Goal: Task Accomplishment & Management: Manage account settings

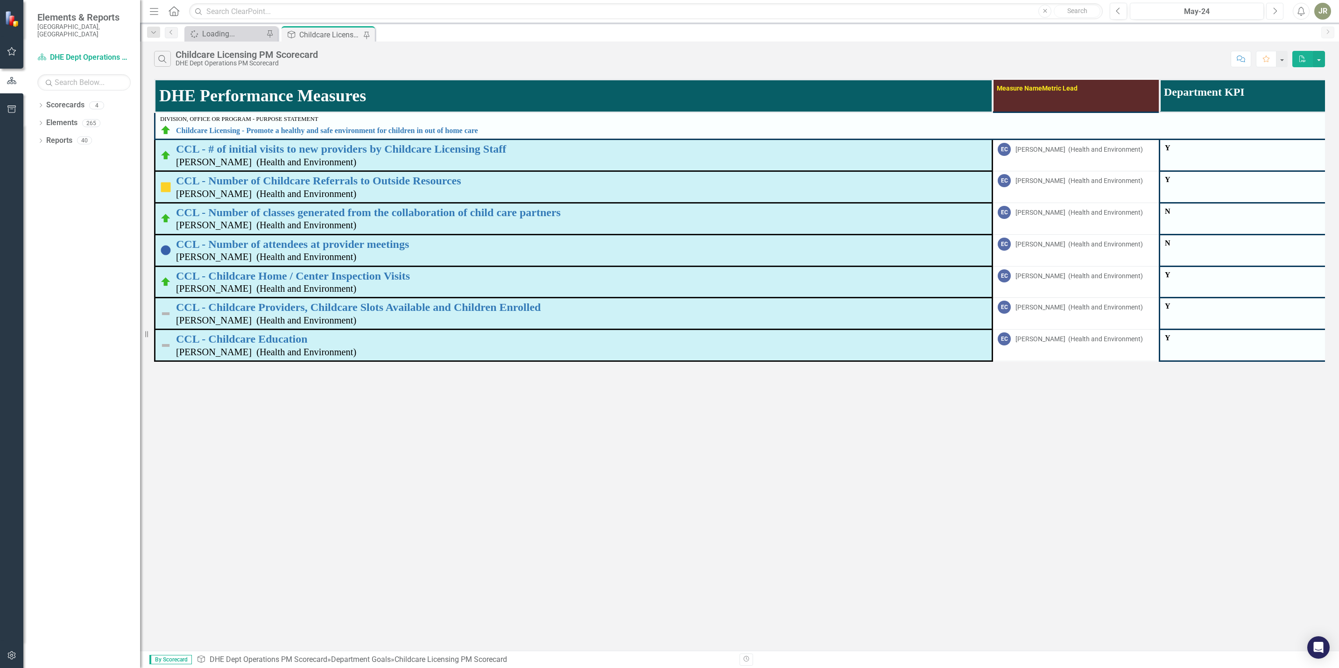
click at [1276, 12] on icon "Next" at bounding box center [1275, 11] width 5 height 8
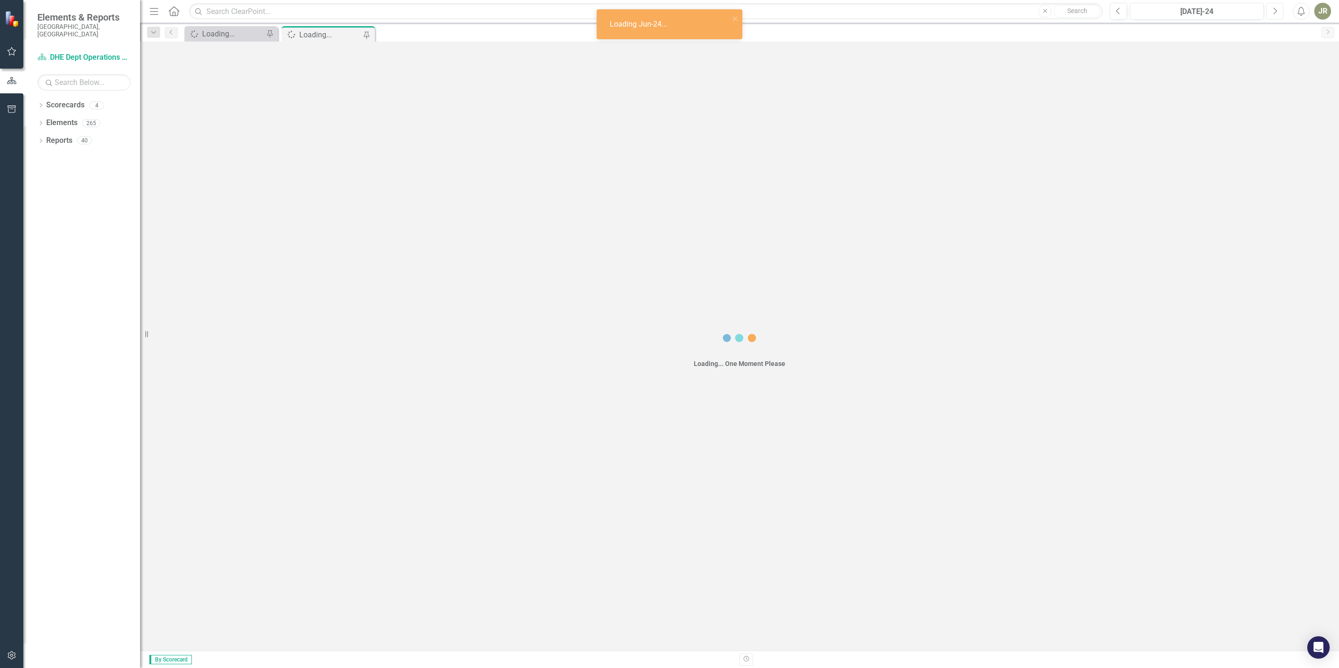
click at [1276, 12] on icon "Next" at bounding box center [1275, 11] width 5 height 8
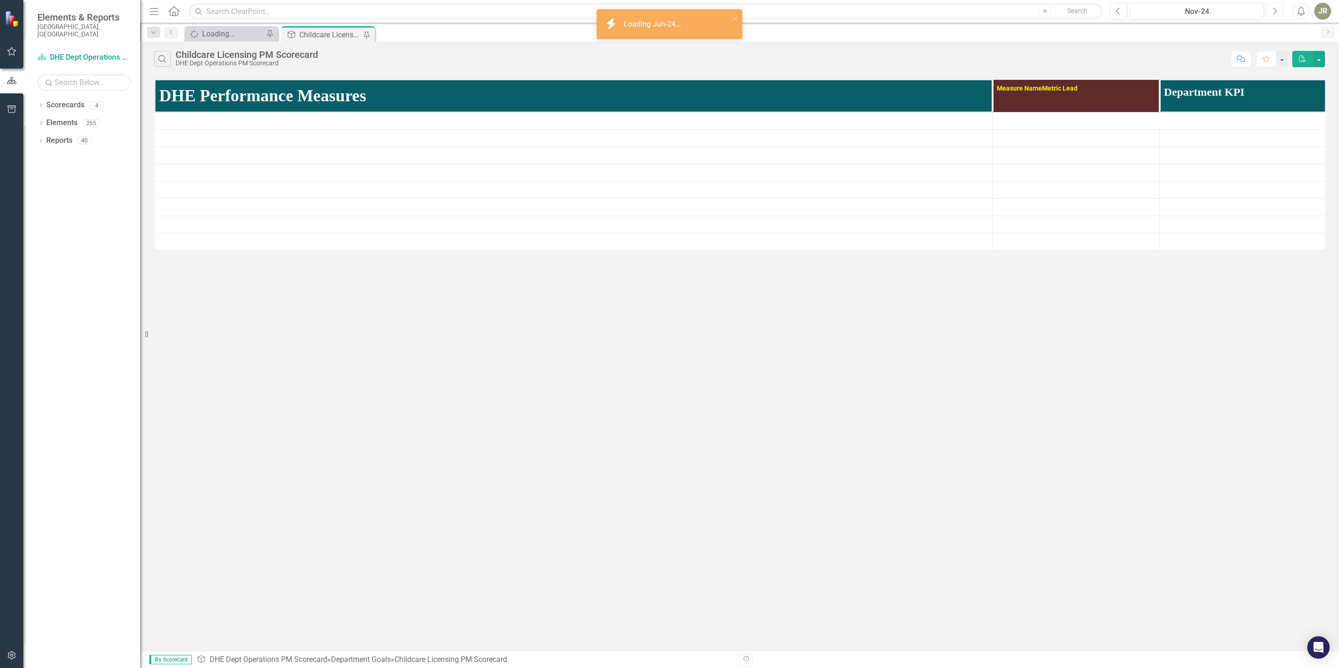
click at [1276, 12] on icon "Next" at bounding box center [1275, 11] width 5 height 8
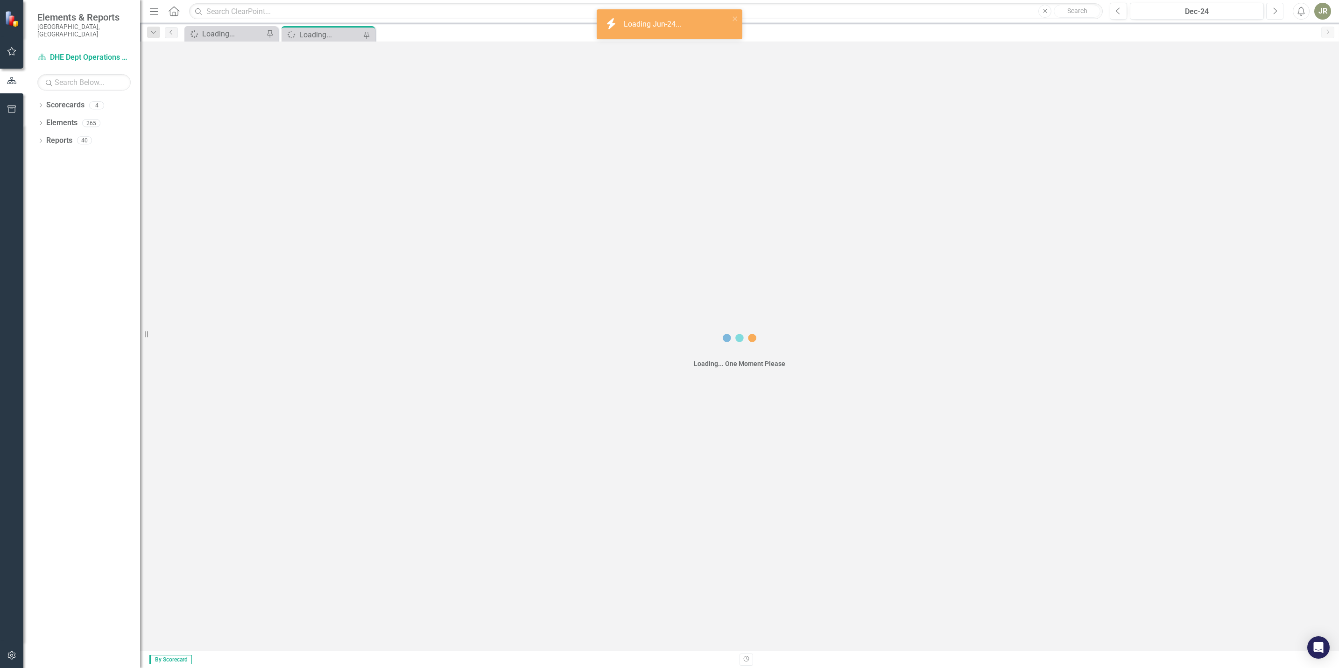
click at [1276, 12] on icon "Next" at bounding box center [1275, 11] width 5 height 8
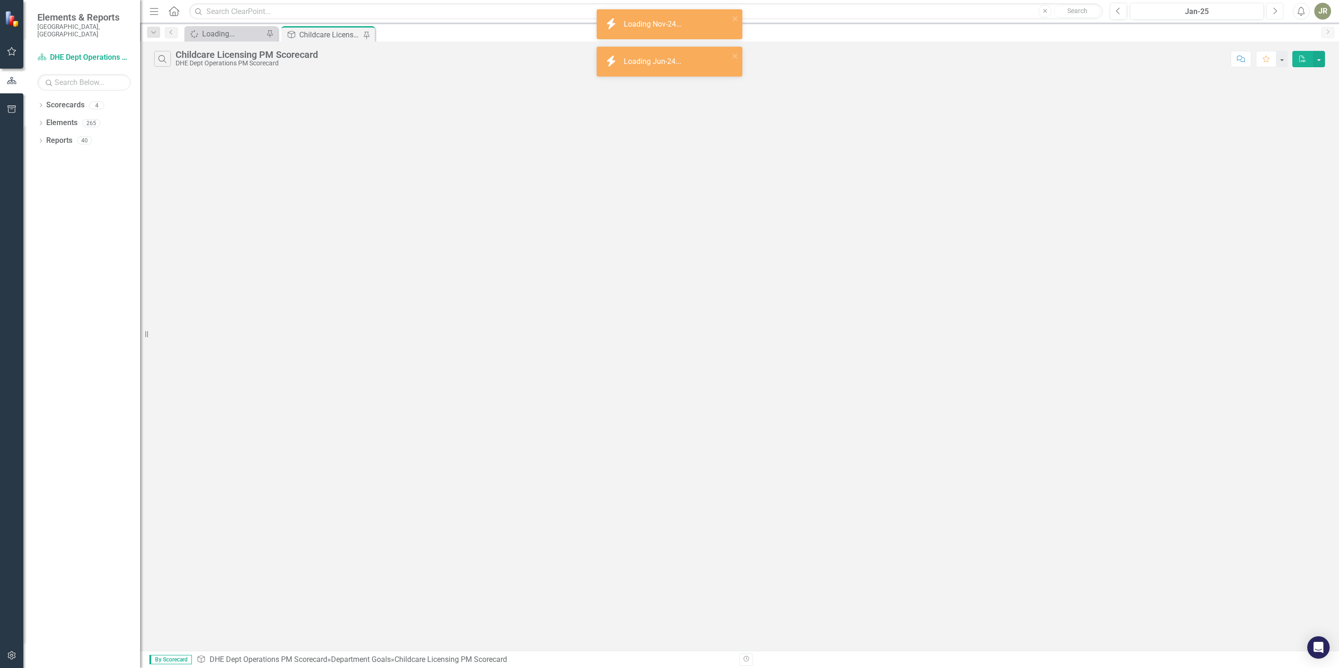
click at [1276, 12] on icon "Next" at bounding box center [1275, 11] width 5 height 8
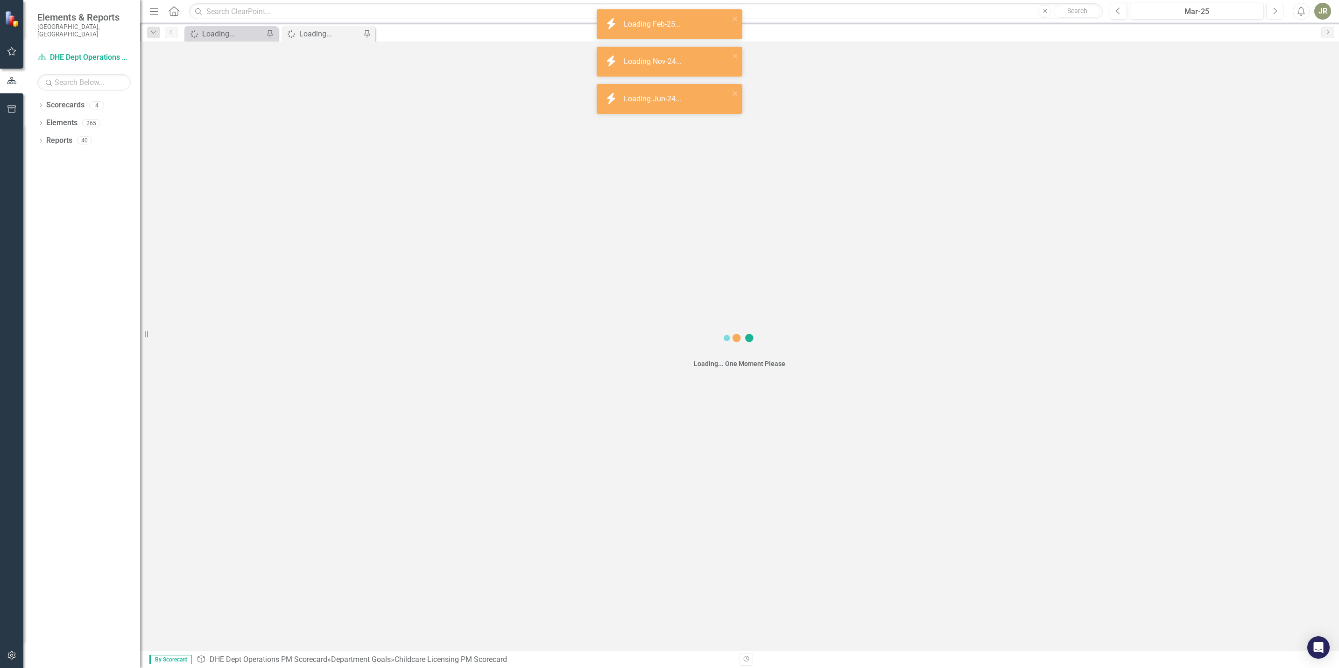
click at [1276, 12] on icon "Next" at bounding box center [1275, 11] width 5 height 8
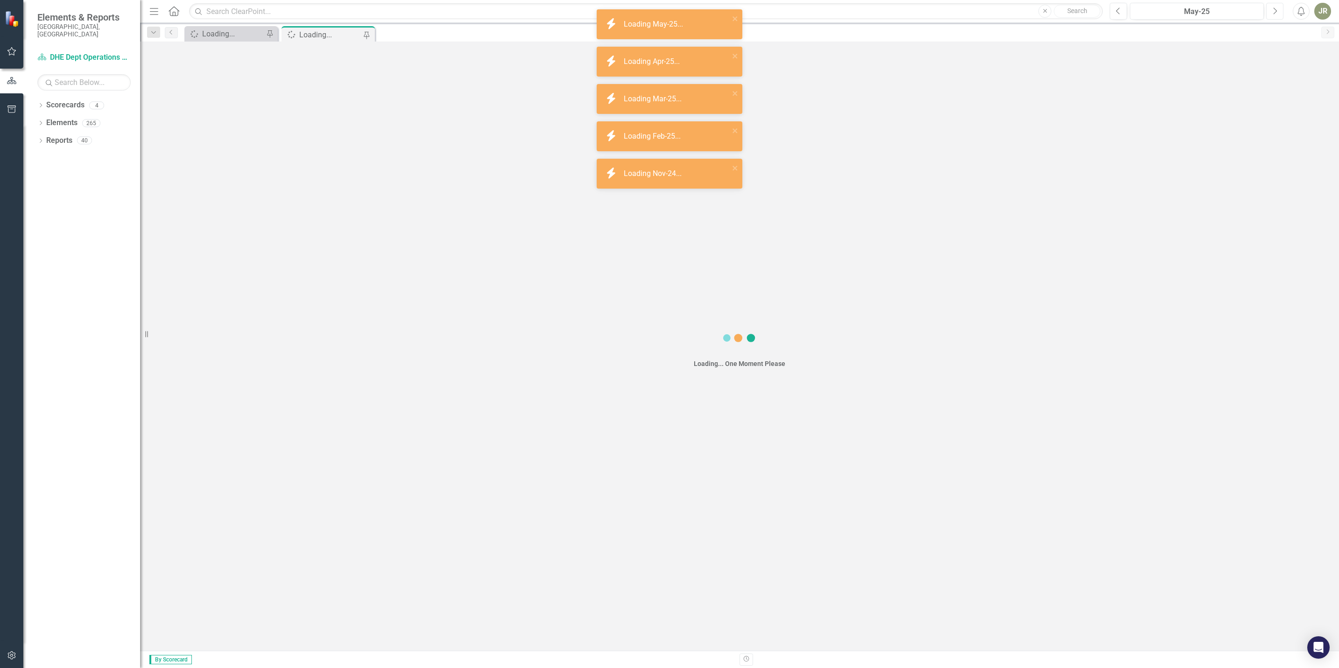
click at [1276, 12] on icon "Next" at bounding box center [1275, 11] width 5 height 8
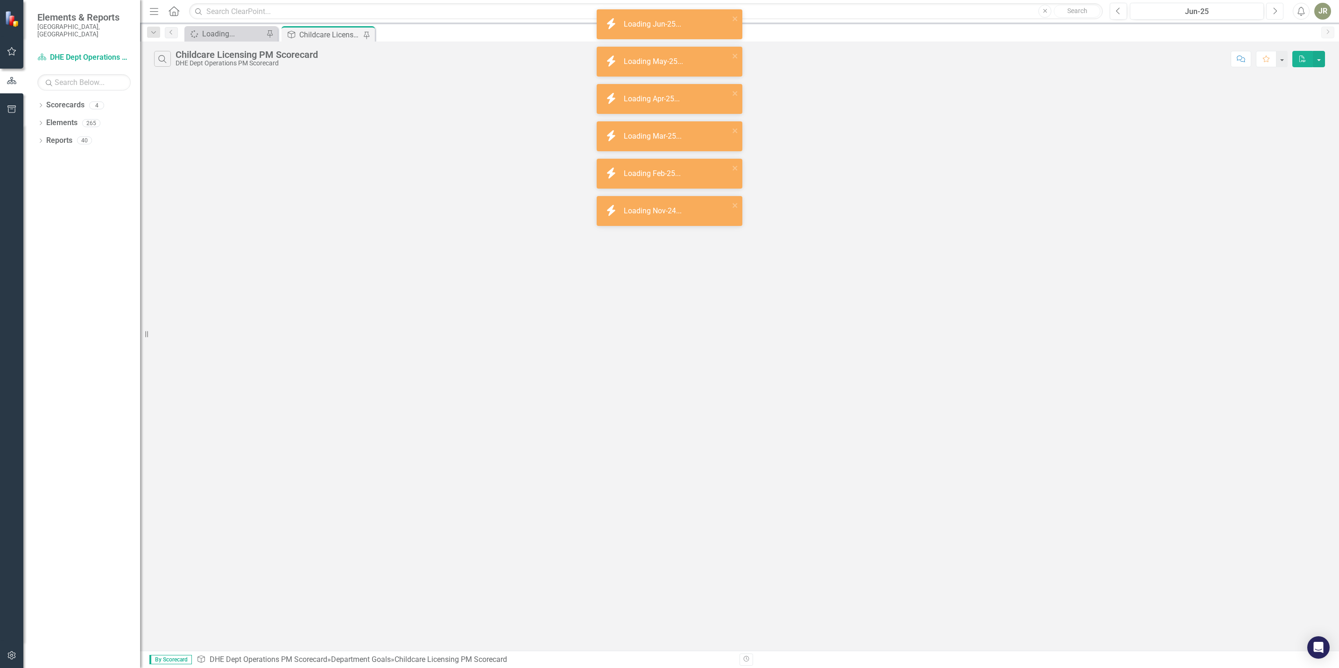
click at [1276, 12] on icon "Next" at bounding box center [1275, 11] width 5 height 8
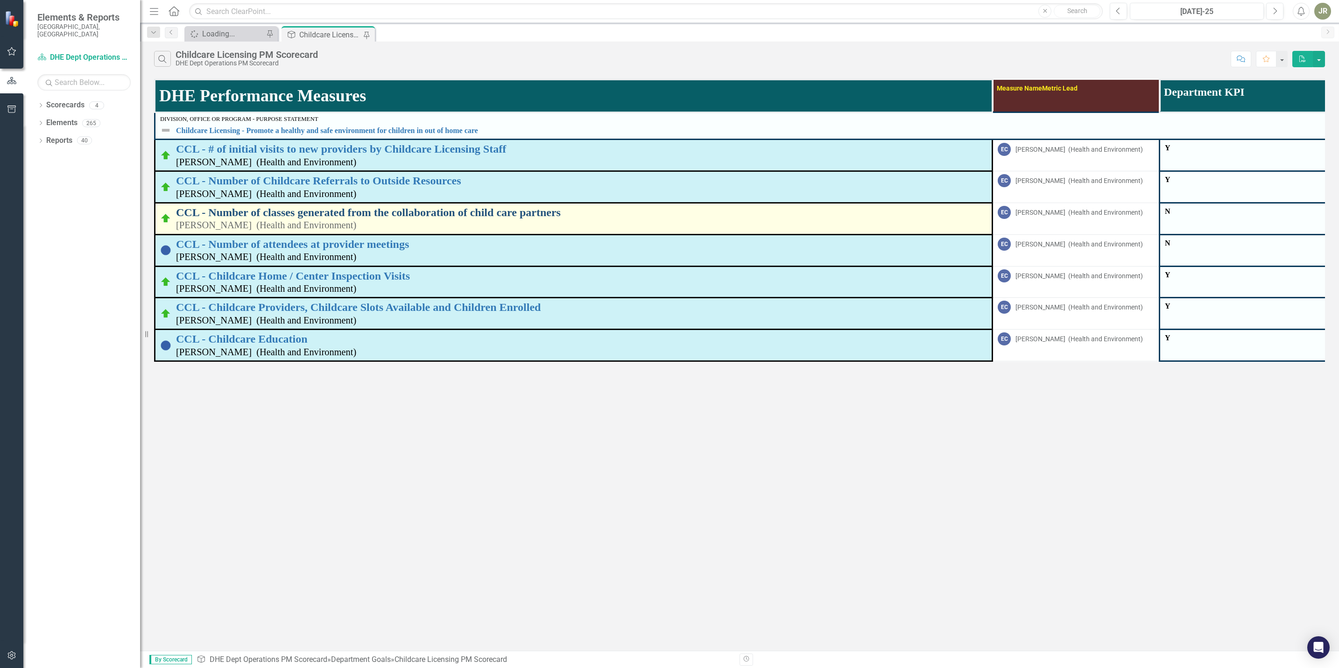
click at [333, 210] on link "CCL - Number of classes generated from the collaboration of child care partners" at bounding box center [581, 212] width 811 height 12
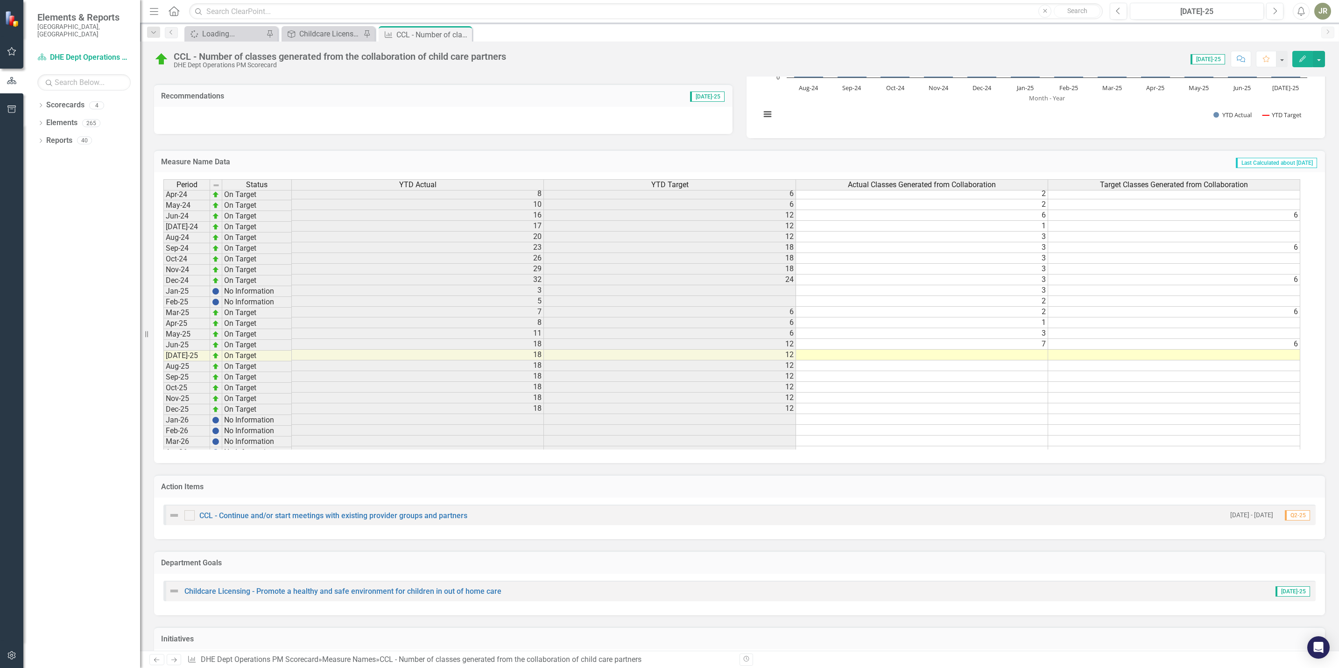
scroll to position [1231, 0]
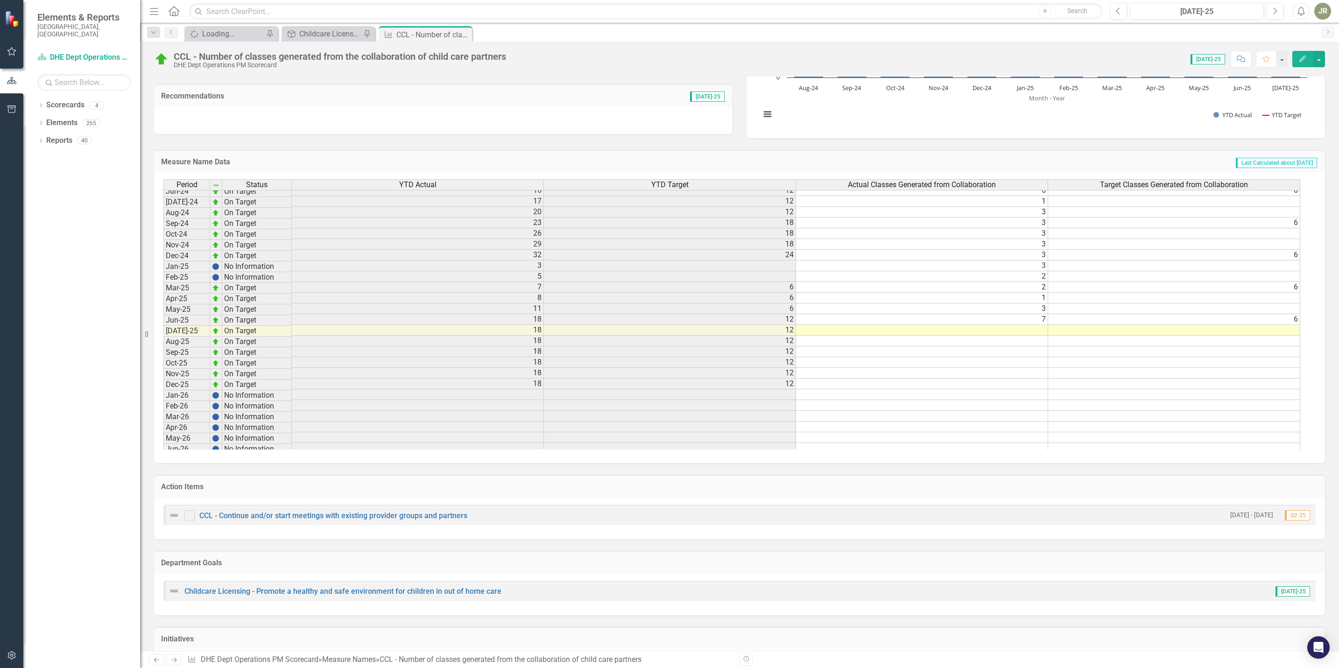
click at [1041, 348] on tbody "Dec-22 On Target 27 24 1 [DATE]-23 No Information 3 [DATE]-23 No Information 6 …" at bounding box center [731, 244] width 1137 height 505
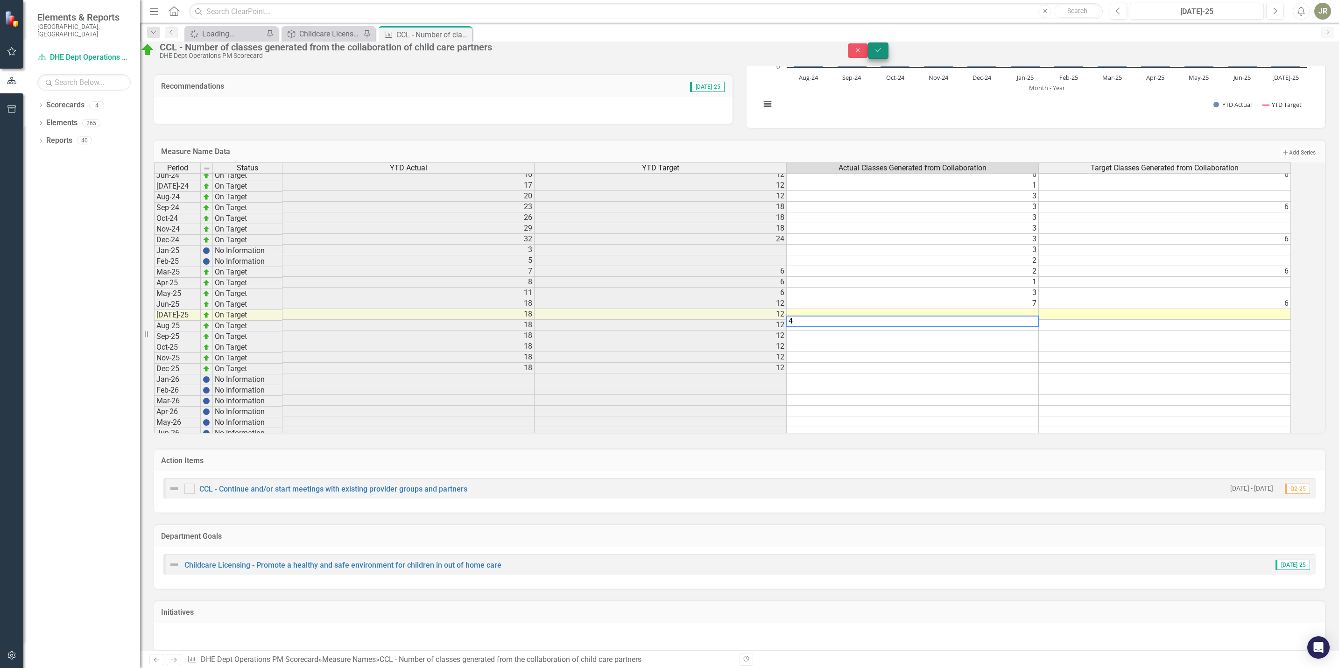
type textarea "4"
click at [881, 52] on icon "submit" at bounding box center [879, 50] width 6 height 4
